Goal: Check status: Check status

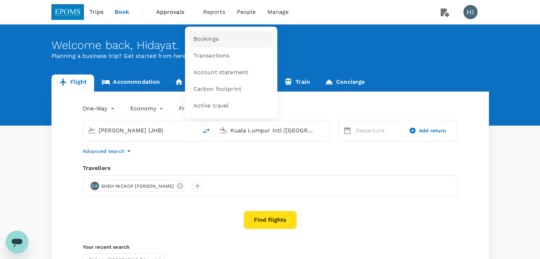
click at [207, 39] on span "Bookings" at bounding box center [205, 39] width 25 height 8
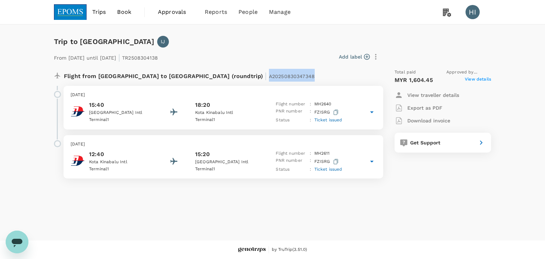
copy span "A20250830347348"
drag, startPoint x: 194, startPoint y: 76, endPoint x: 249, endPoint y: 78, distance: 55.4
click at [249, 78] on div "Flight from [GEOGRAPHIC_DATA] to [GEOGRAPHIC_DATA] (roundtrip) | A20250830347348" at bounding box center [200, 75] width 272 height 13
